Goal: Book appointment/travel/reservation

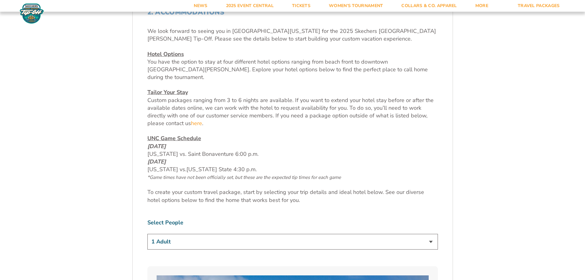
scroll to position [246, 0]
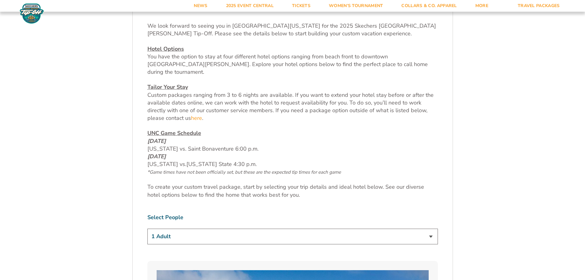
click at [221, 229] on select "1 Adult 2 Adults 3 Adults 4 Adults 2 Adults + 1 Child 2 Adults + 2 Children 2 A…" at bounding box center [292, 237] width 291 height 16
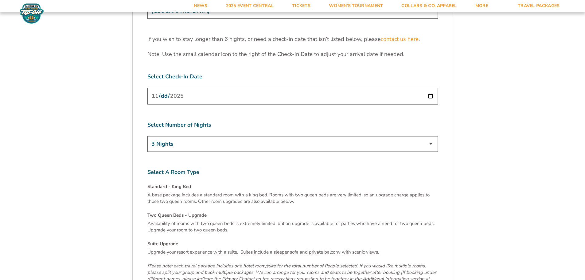
scroll to position [1996, 0]
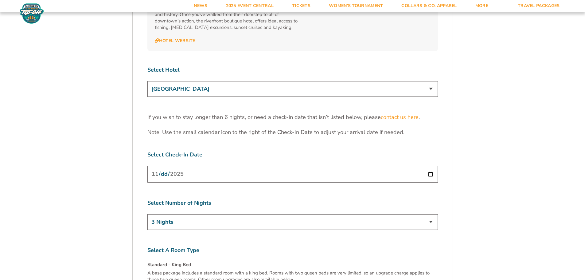
scroll to position [1916, 0]
click at [226, 80] on select "Marriott Sanibel Harbour Resort & Spa Margaritaville Beach Resort Pink Shell Be…" at bounding box center [292, 88] width 291 height 16
